Goal: Register for event/course

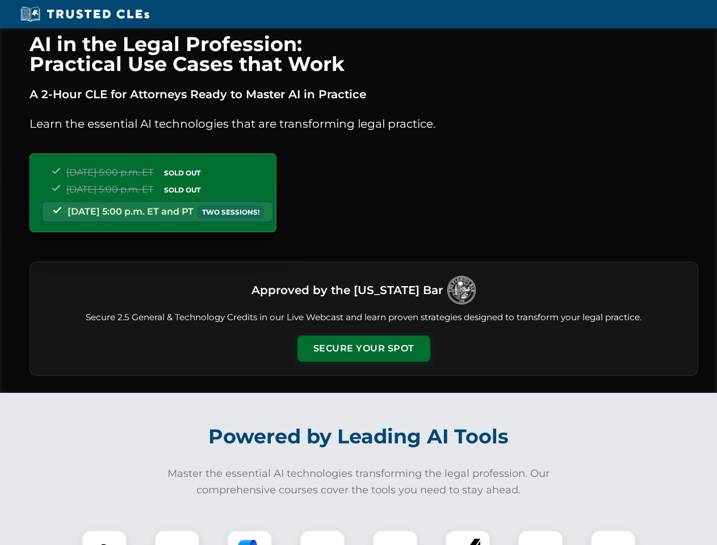
click at [363, 348] on button "Secure Your Spot" at bounding box center [363, 348] width 133 height 26
click at [104, 537] on img at bounding box center [104, 552] width 33 height 33
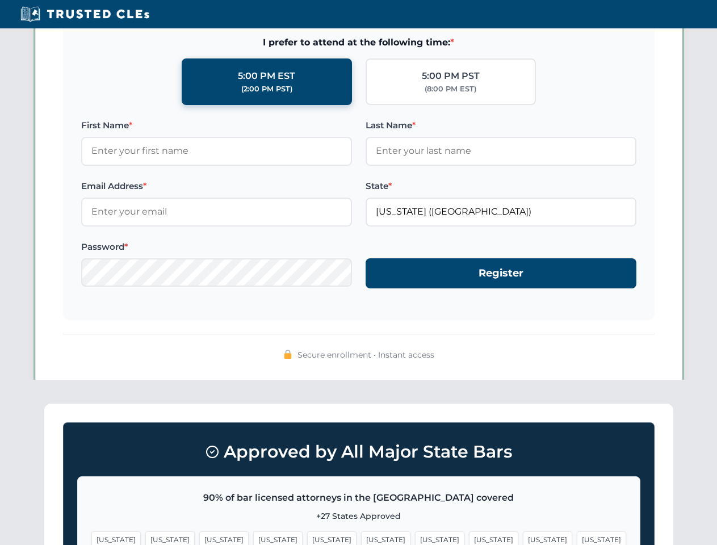
click at [415, 537] on span "[US_STATE]" at bounding box center [439, 539] width 49 height 16
click at [523, 537] on span "[US_STATE]" at bounding box center [547, 539] width 49 height 16
